Goal: Browse casually

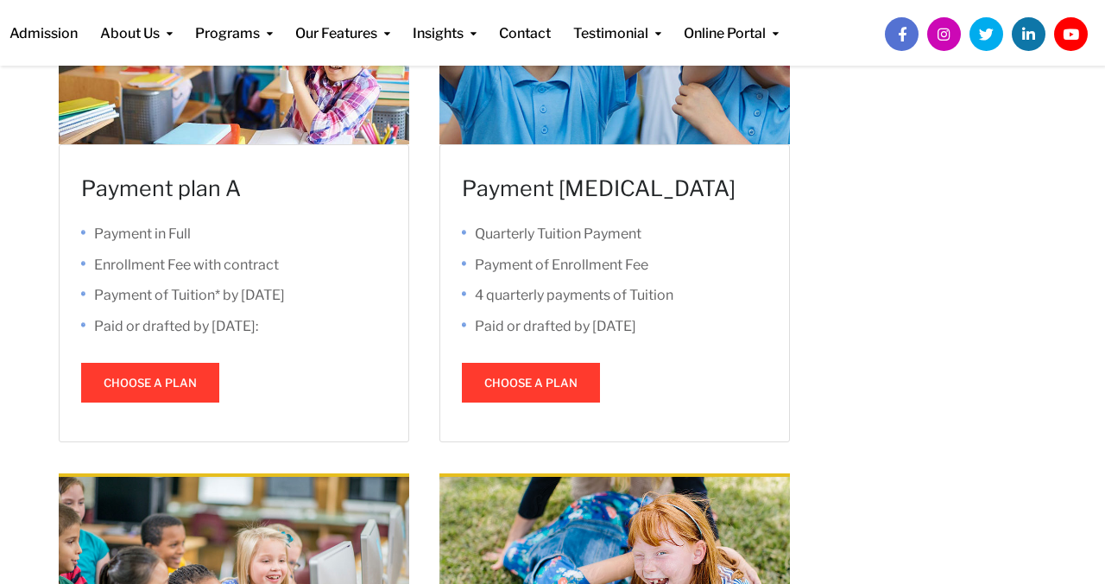
scroll to position [680, 0]
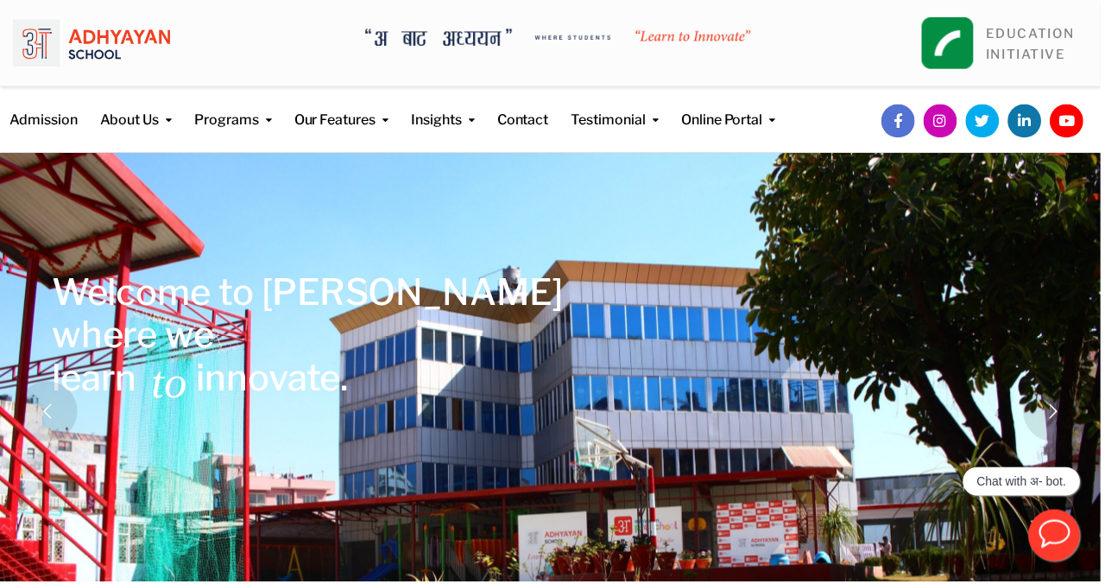
click at [1049, 540] on icon "button" at bounding box center [1058, 535] width 33 height 33
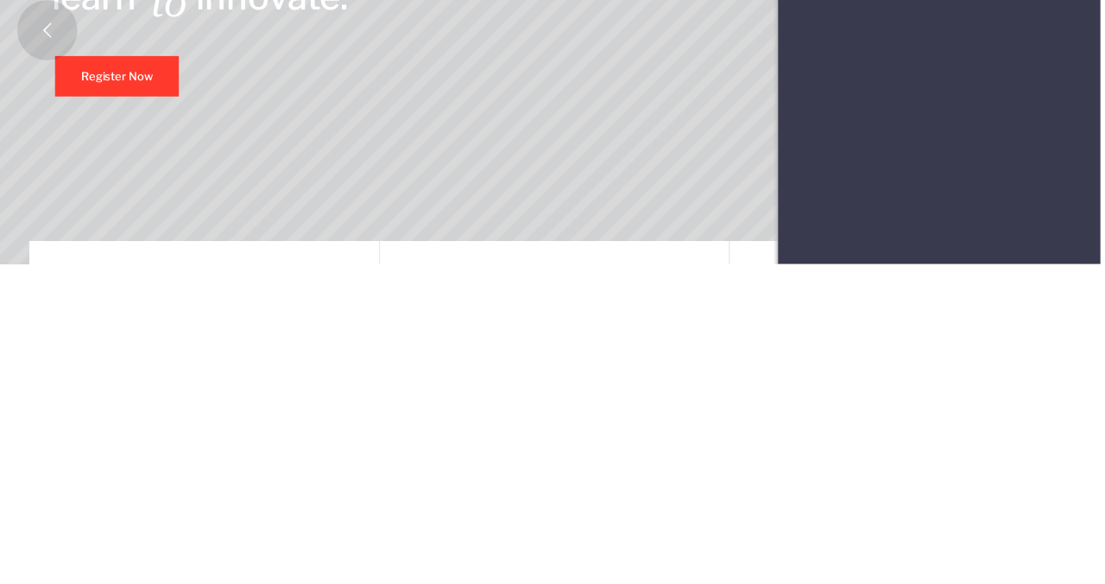
scroll to position [67, 0]
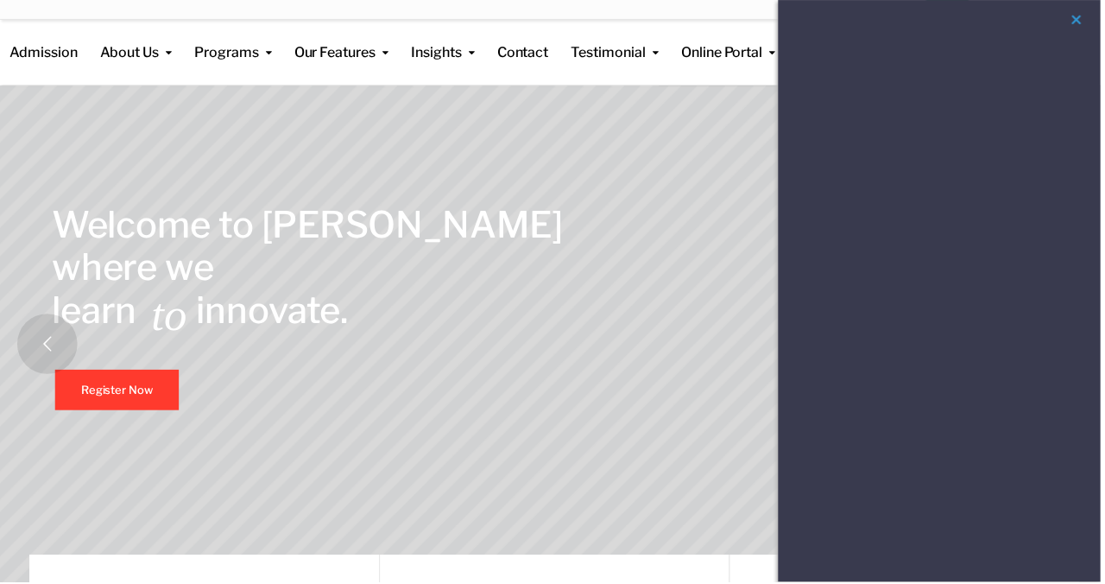
click at [1084, 29] on button "button" at bounding box center [1081, 20] width 21 height 22
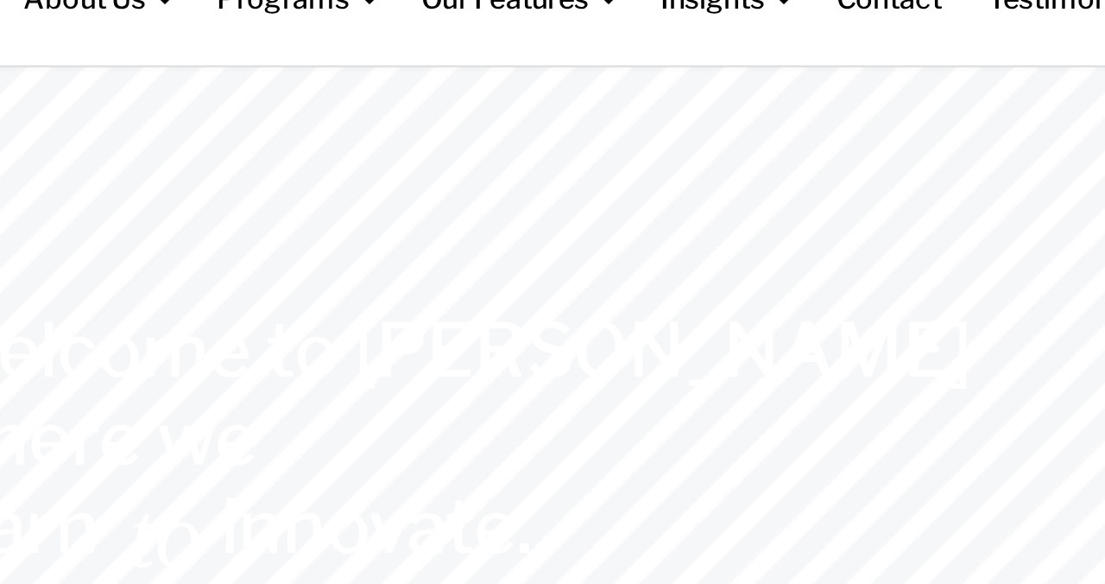
scroll to position [0, 0]
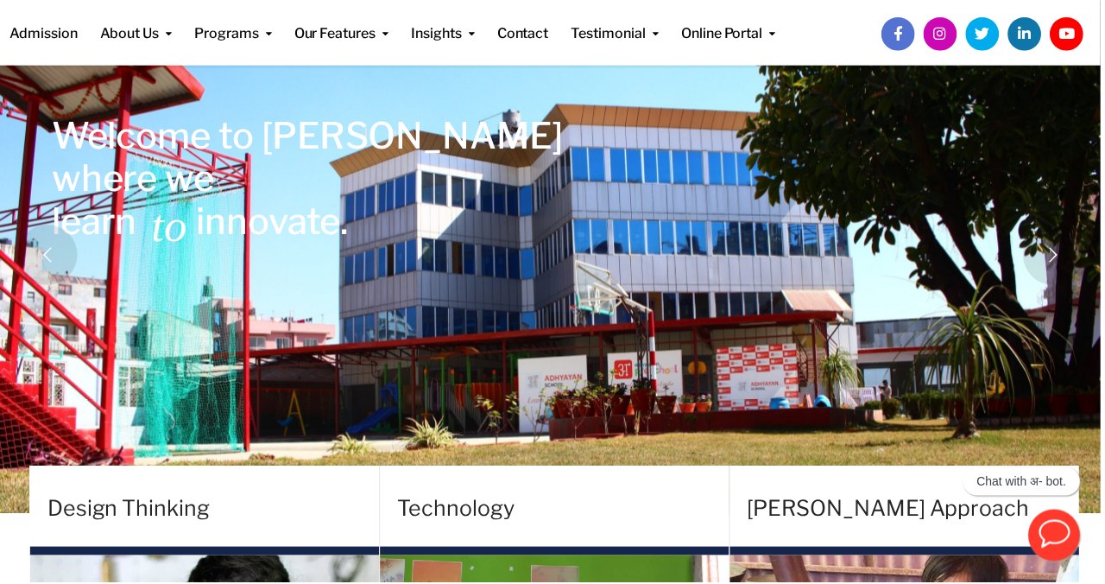
scroll to position [155, 0]
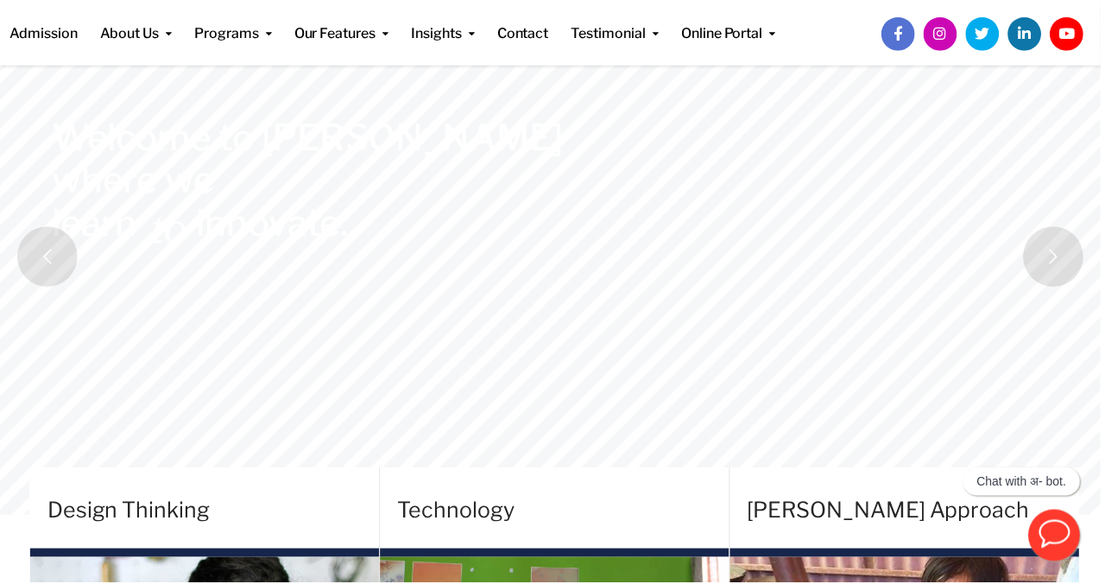
click at [1053, 253] on rs-arrow at bounding box center [1057, 257] width 60 height 60
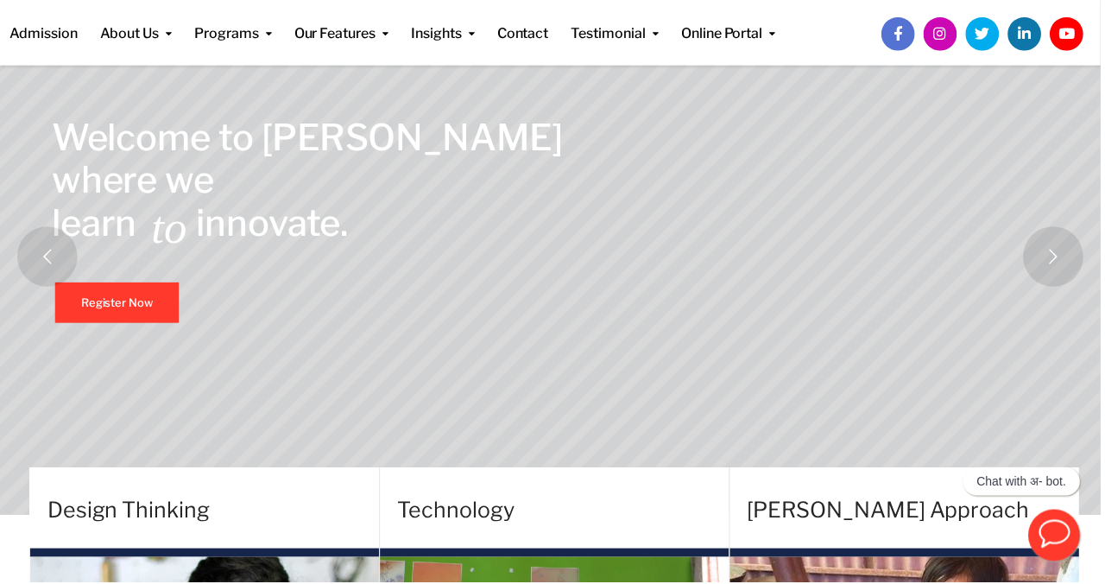
click at [1062, 252] on rs-arrow at bounding box center [1057, 257] width 60 height 60
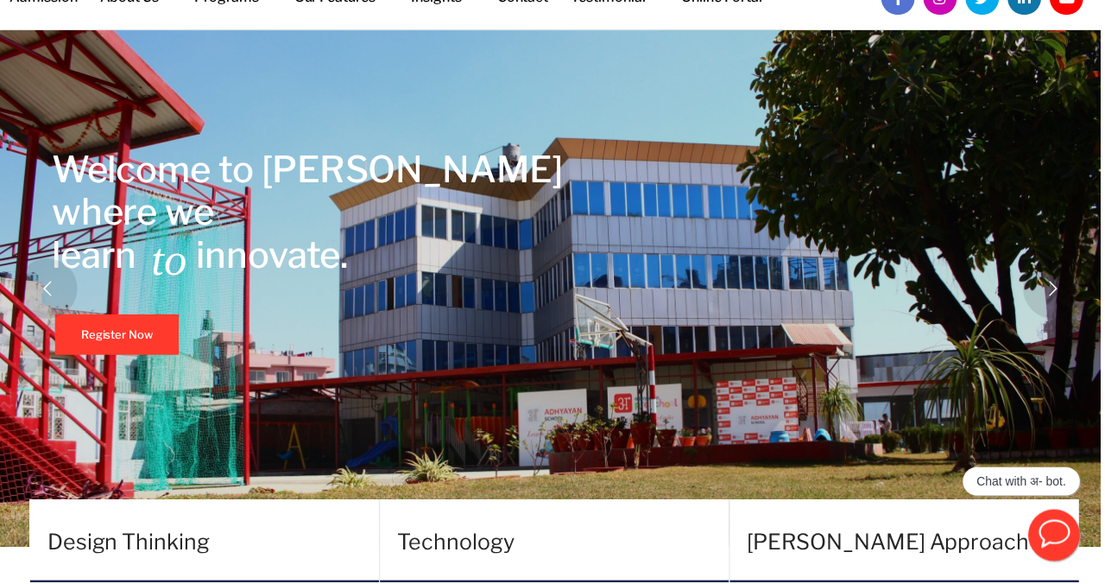
scroll to position [0, 0]
